Goal: Information Seeking & Learning: Stay updated

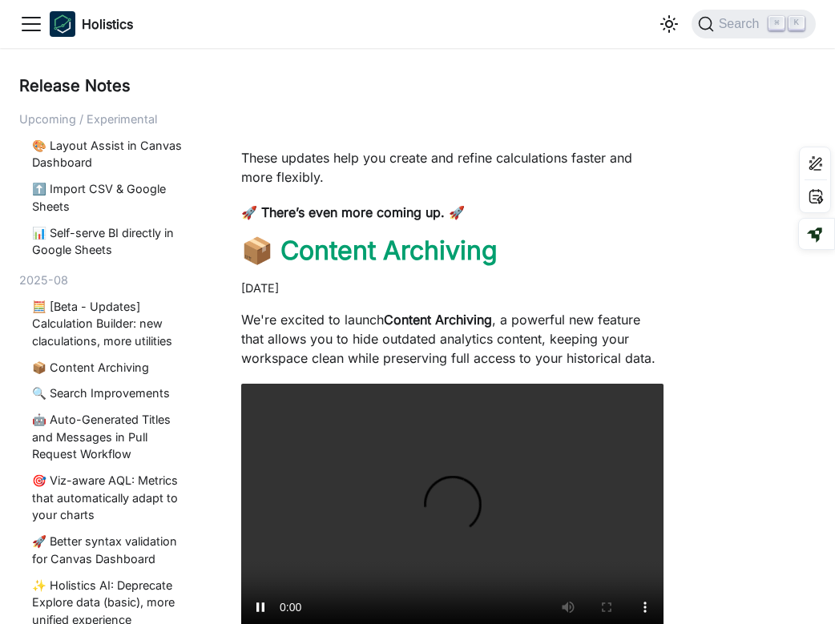
scroll to position [2143, 0]
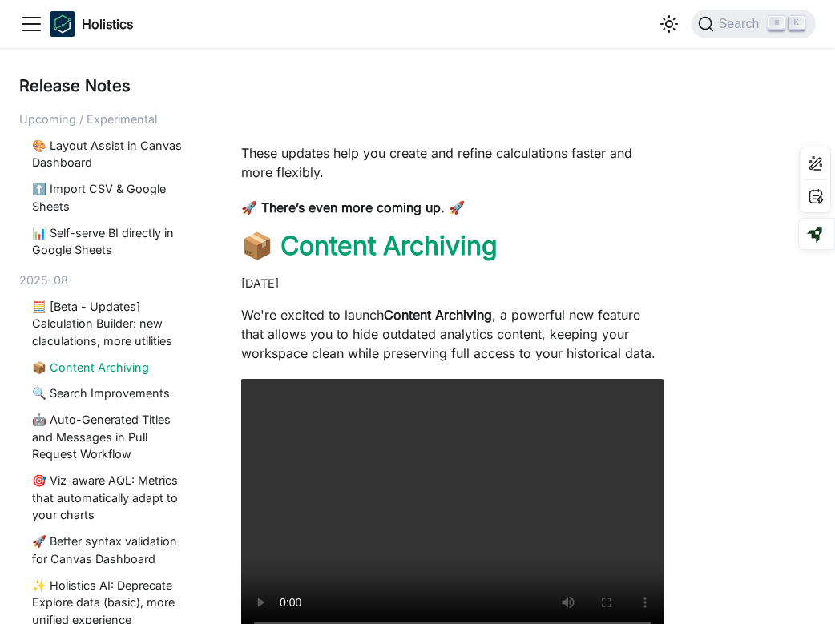
click at [111, 366] on link "📦 Content Archiving" at bounding box center [107, 368] width 151 height 18
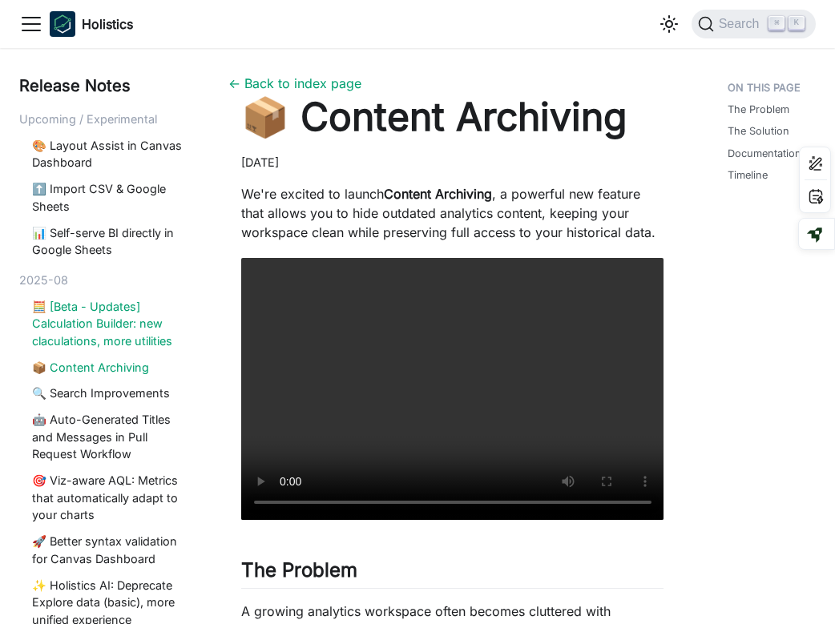
click at [102, 329] on link "🧮 [Beta - Updates] Calculation Builder: new claculations, more utilities" at bounding box center [107, 324] width 151 height 52
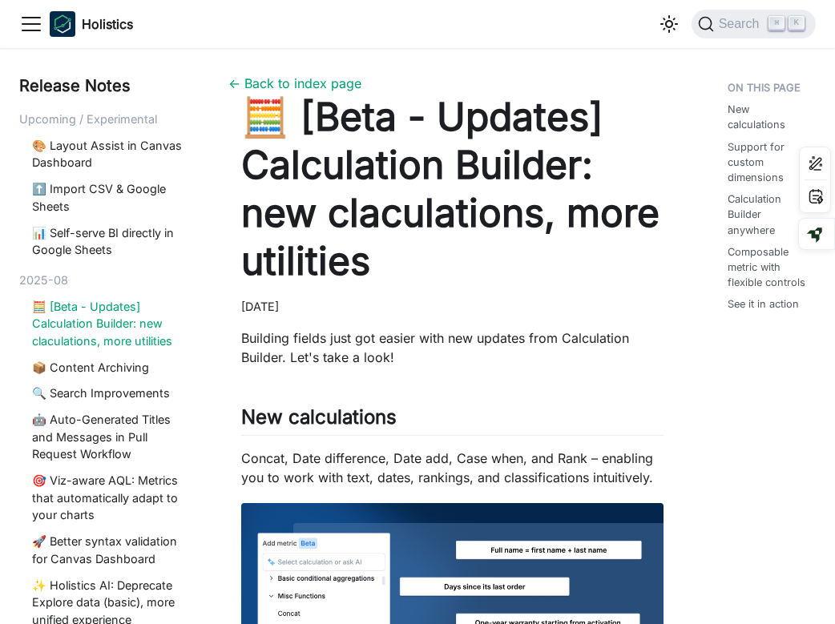
click at [25, 24] on icon "Toggle navigation bar" at bounding box center [31, 24] width 18 height 13
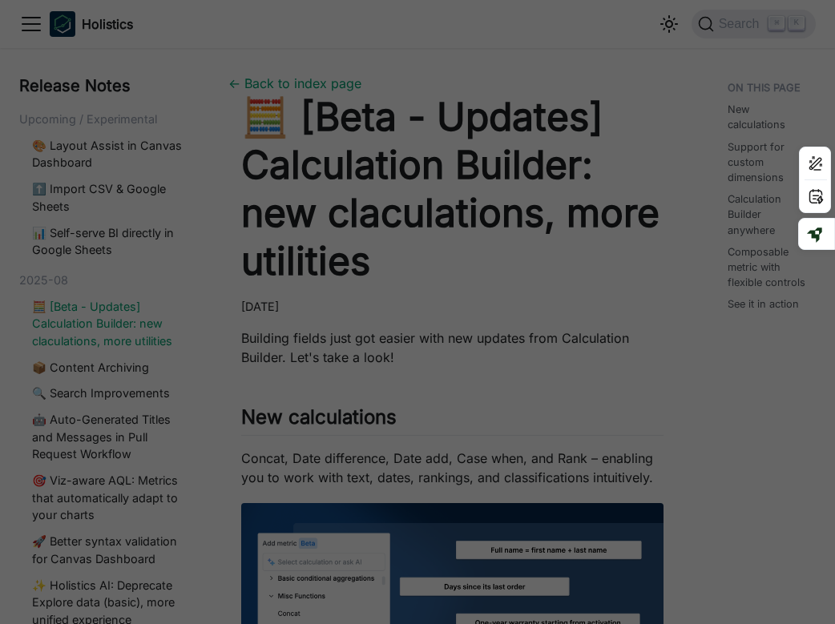
click at [33, 22] on div "Main" at bounding box center [417, 312] width 835 height 624
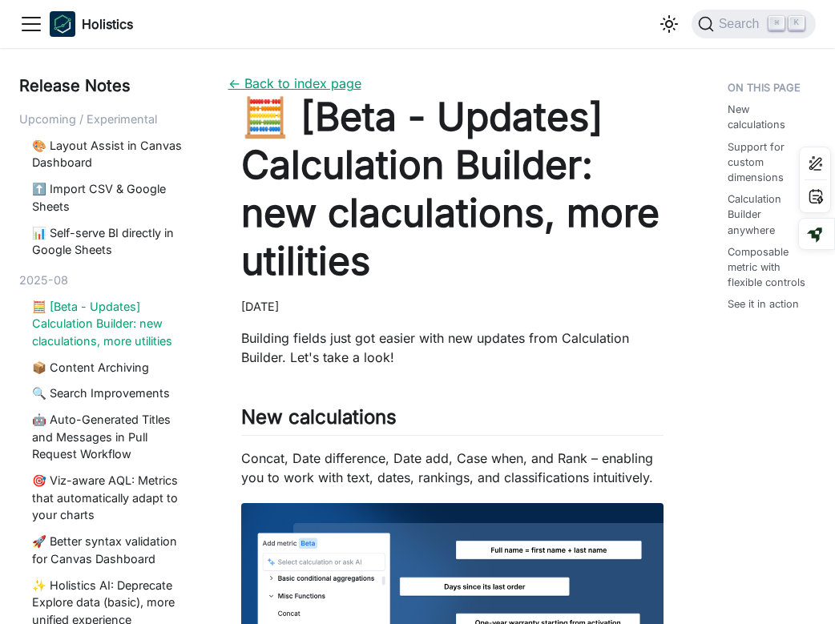
click at [313, 88] on link "← Back to index page" at bounding box center [294, 83] width 133 height 16
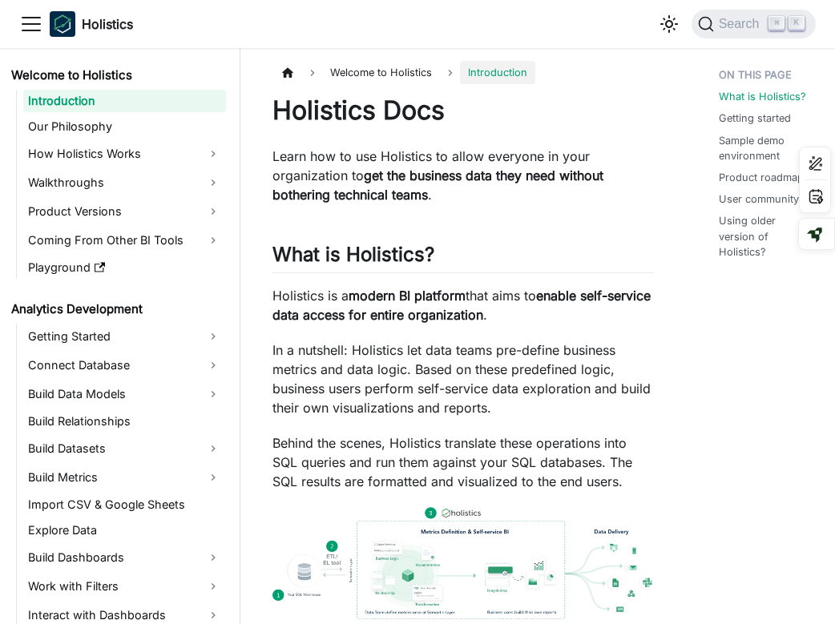
click at [34, 30] on icon "Toggle navigation bar" at bounding box center [31, 24] width 18 height 13
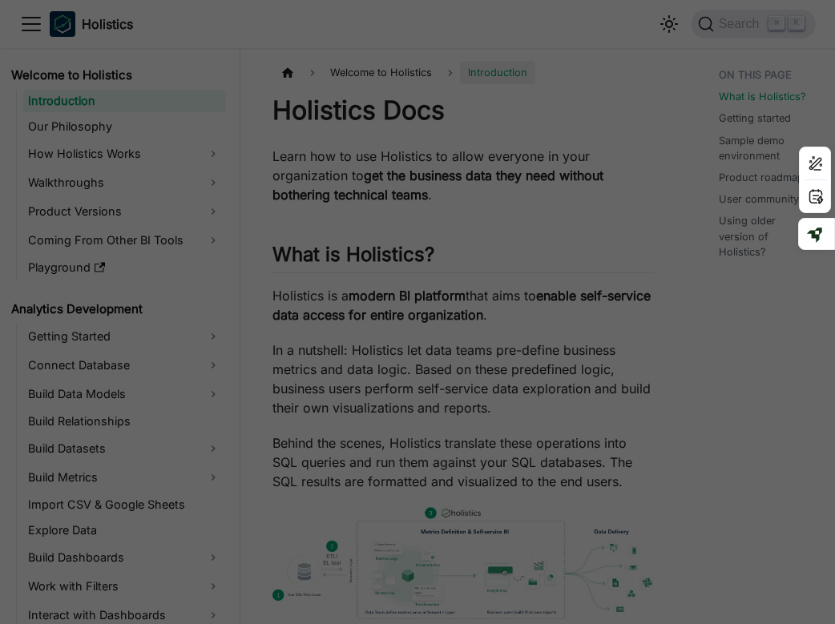
click at [27, 21] on div "Main" at bounding box center [417, 312] width 835 height 624
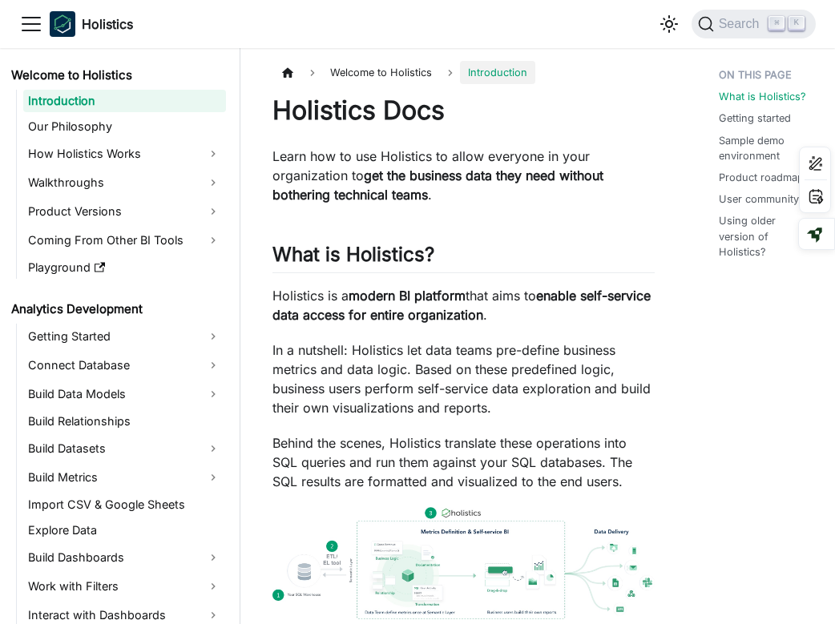
click at [32, 21] on icon "Toggle navigation bar" at bounding box center [31, 24] width 24 height 24
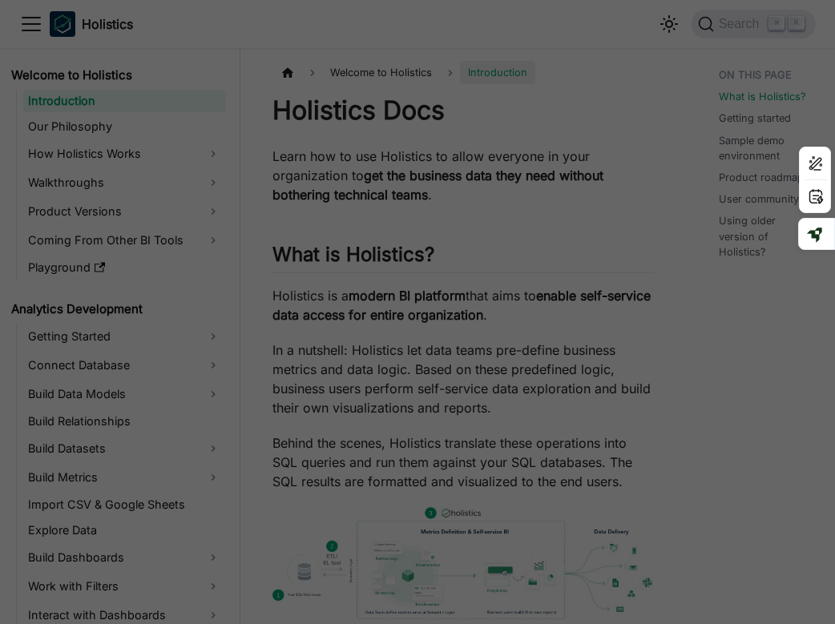
click at [32, 21] on div "Main" at bounding box center [417, 312] width 835 height 624
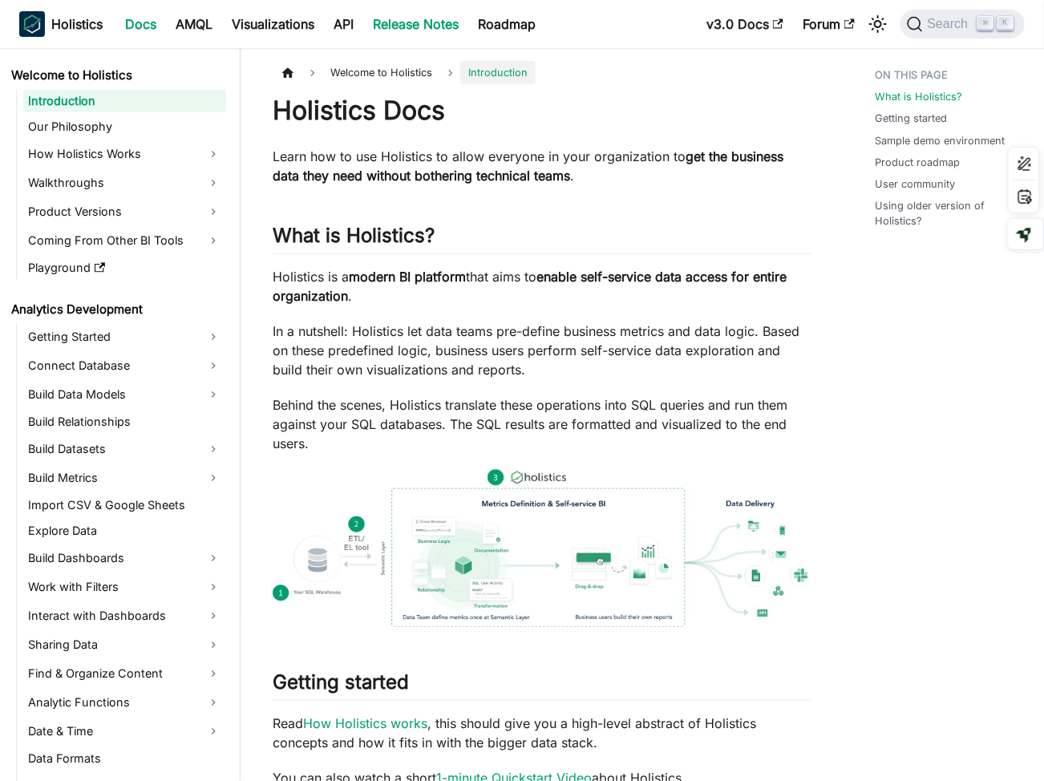
click at [430, 24] on link "Release Notes" at bounding box center [415, 24] width 105 height 26
